Goal: Find specific page/section: Find specific page/section

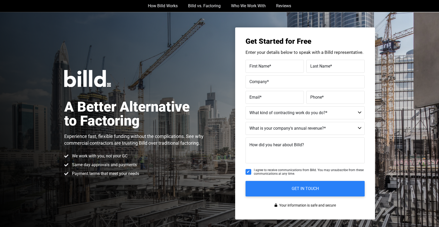
click at [153, 86] on div "A Better Alternative to Factoring Experience fast, flexible funding without the…" at bounding box center [137, 123] width 146 height 107
click at [285, 113] on select "Commercial Commercial and Residential Residential Not a Contractor" at bounding box center [304, 112] width 119 height 13
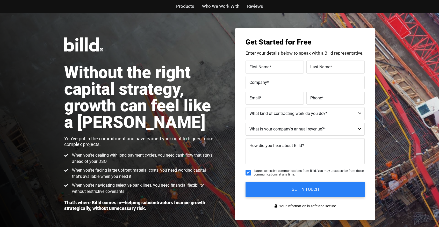
click at [164, 148] on div "Without the right capital strategy, growth can feel like a gamble You've put in…" at bounding box center [141, 124] width 155 height 174
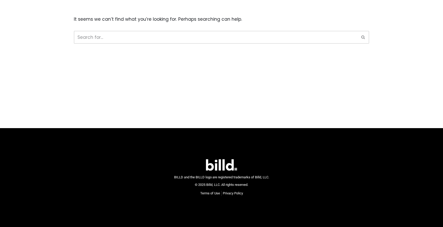
click at [249, 20] on p "It seems we can’t find what you’re looking for. Perhaps searching can help." at bounding box center [221, 20] width 295 height 8
